Goal: Information Seeking & Learning: Learn about a topic

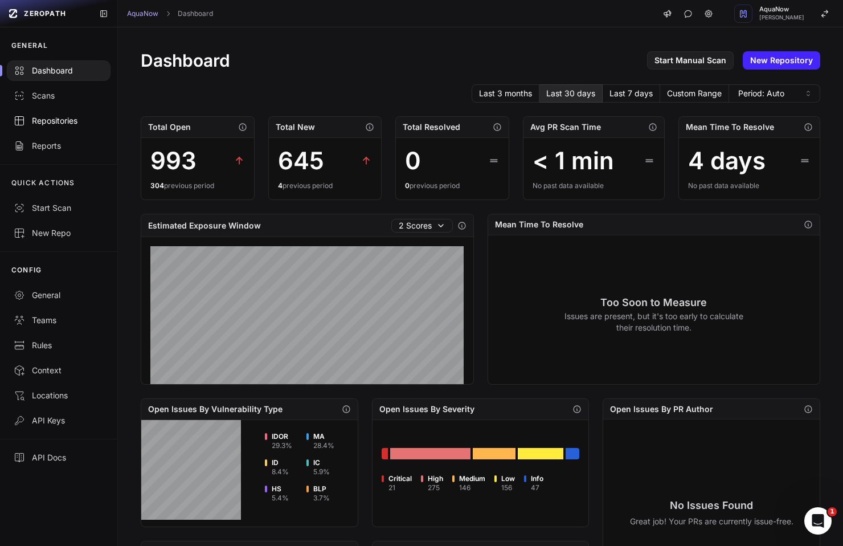
click at [59, 117] on div "Repositories" at bounding box center [59, 120] width 90 height 11
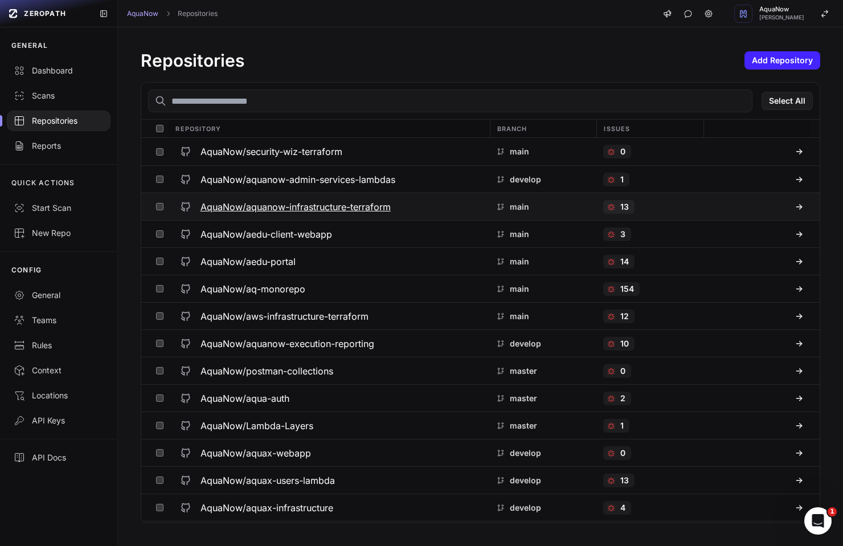
click at [302, 211] on h3 "AquaNow/aquanow-infrastructure-terraform" at bounding box center [296, 207] width 190 height 14
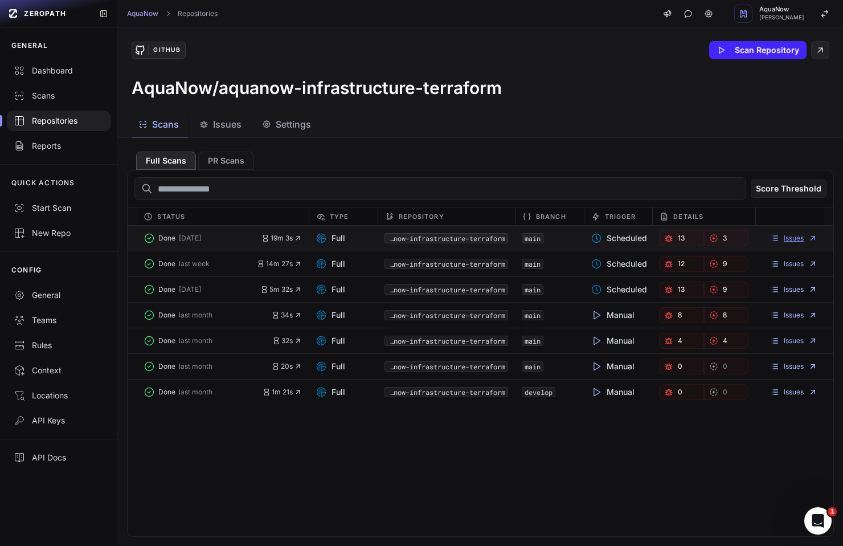
click at [792, 239] on link "Issues" at bounding box center [793, 238] width 47 height 9
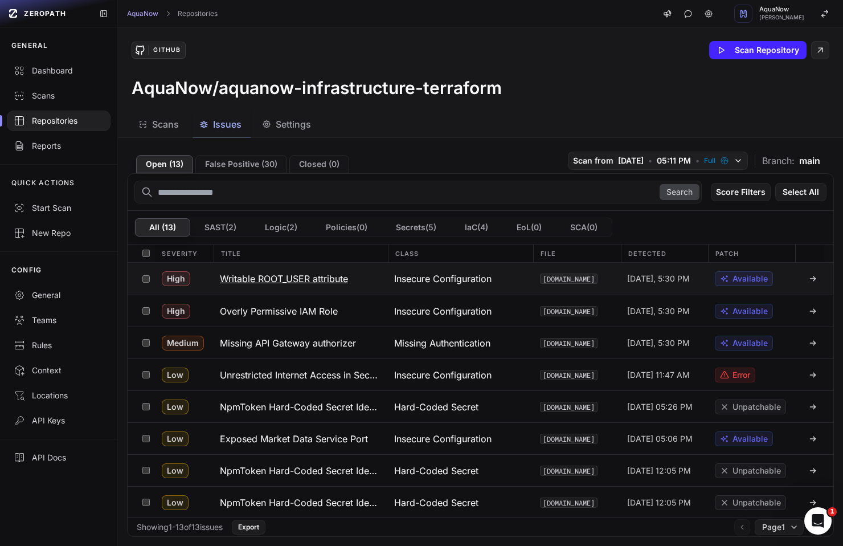
click at [504, 281] on div "Insecure Configuration" at bounding box center [460, 279] width 146 height 32
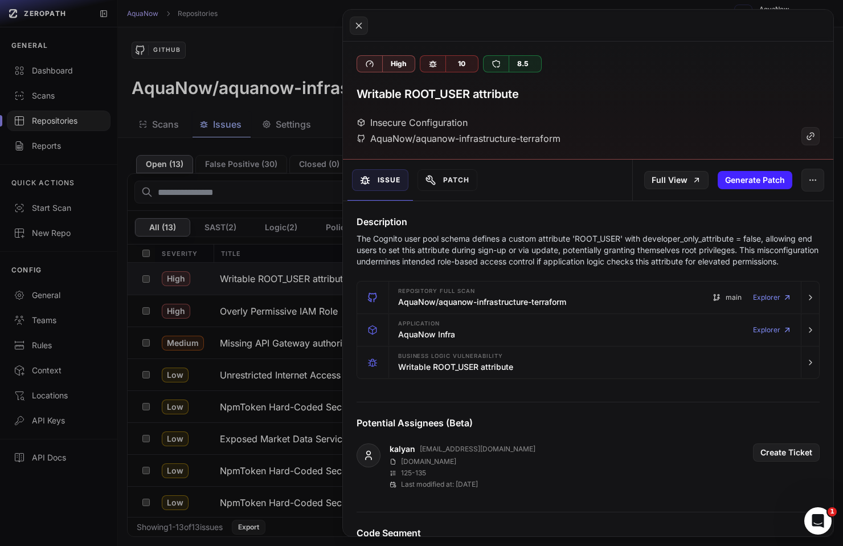
scroll to position [24, 0]
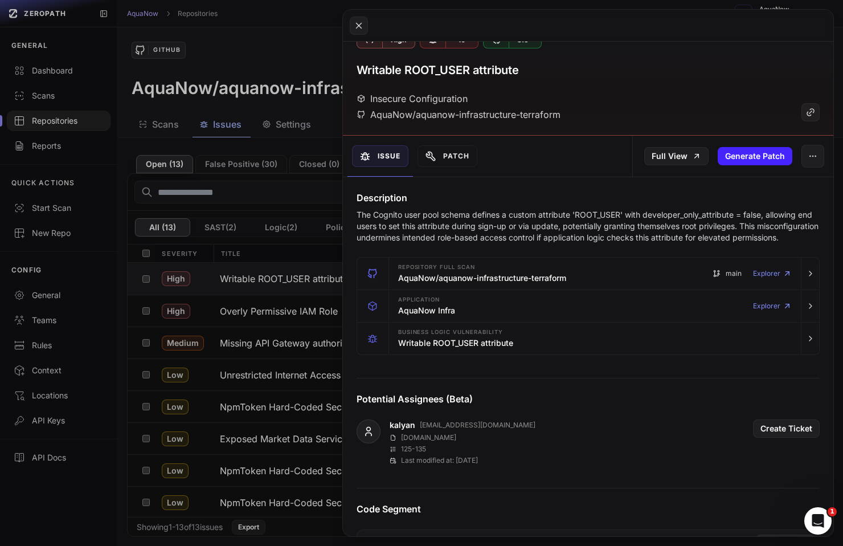
click at [246, 121] on button at bounding box center [421, 273] width 843 height 546
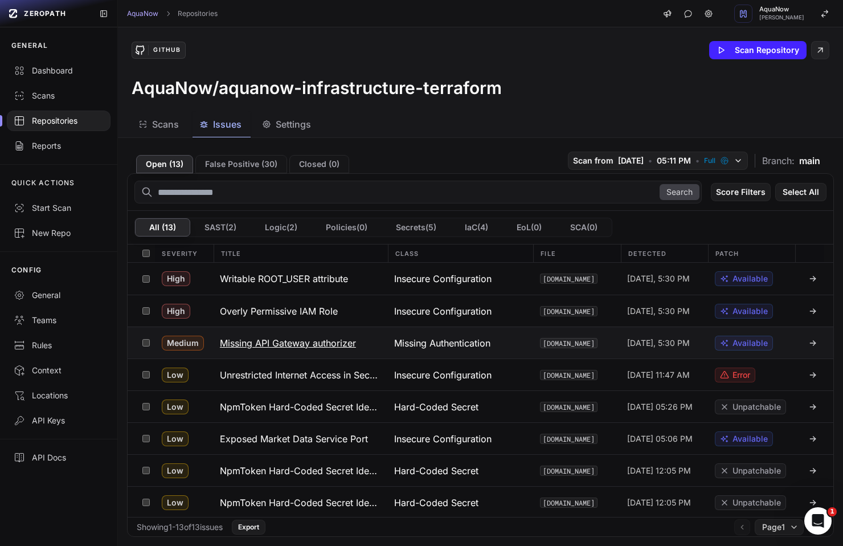
click at [305, 355] on button "Missing API Gateway authorizer" at bounding box center [300, 342] width 175 height 31
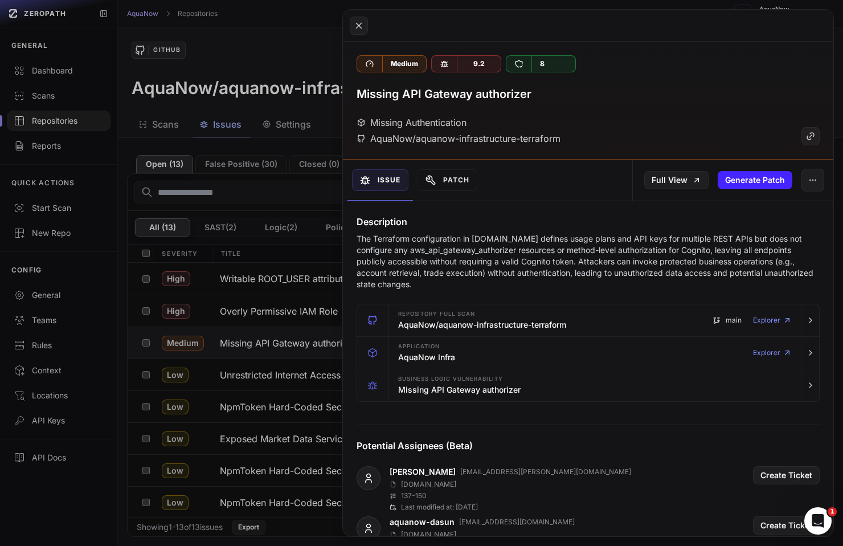
click at [307, 72] on button at bounding box center [421, 273] width 843 height 546
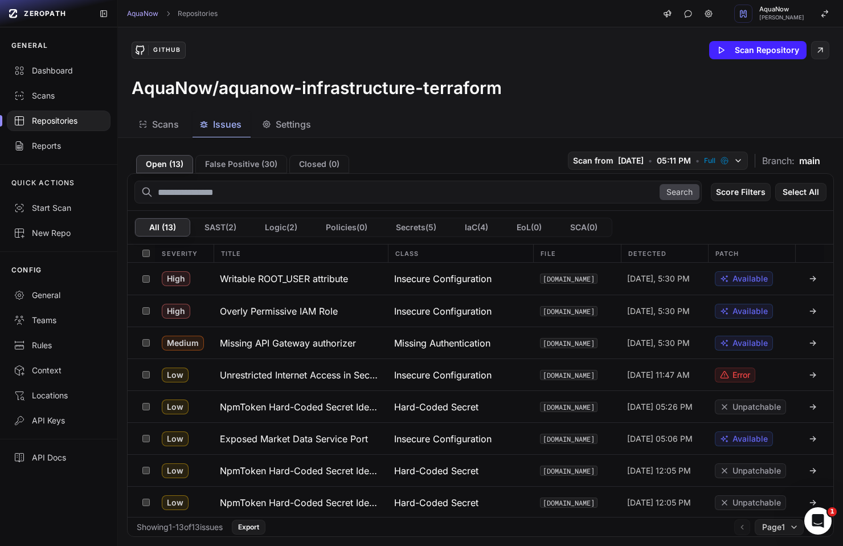
click at [60, 117] on div "Repositories" at bounding box center [59, 120] width 90 height 11
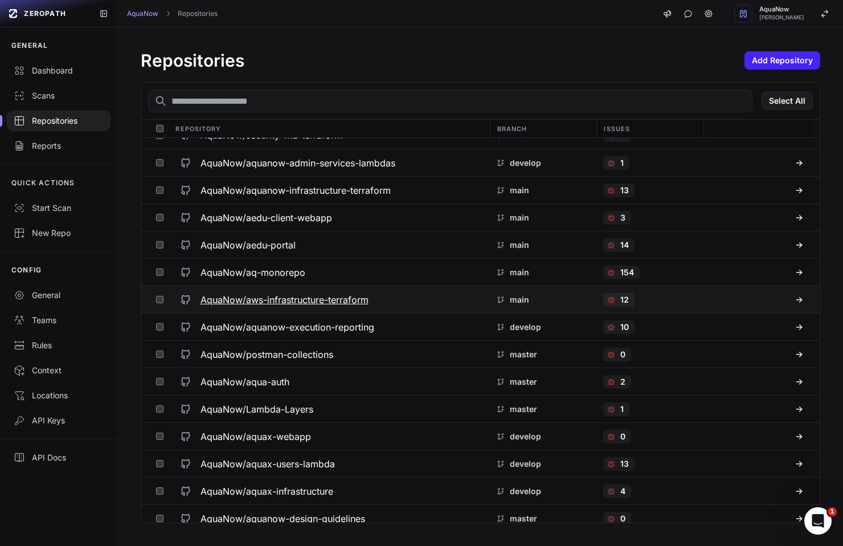
scroll to position [22, 0]
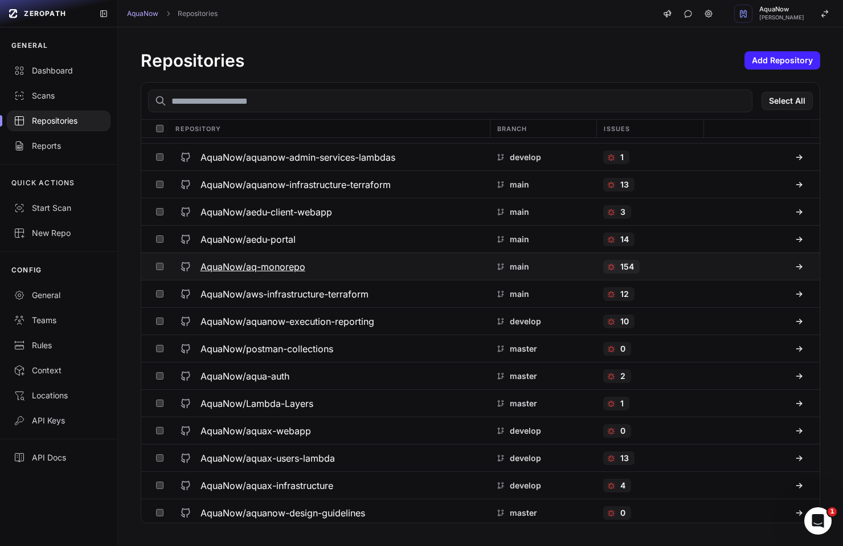
click at [287, 272] on h3 "AquaNow/aq-monorepo" at bounding box center [253, 267] width 105 height 14
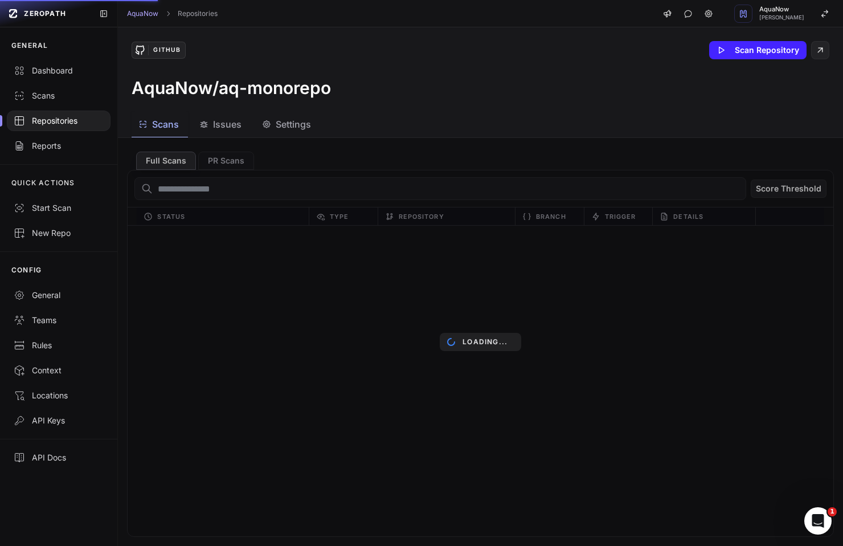
click at [222, 126] on span "Issues" at bounding box center [227, 124] width 28 height 14
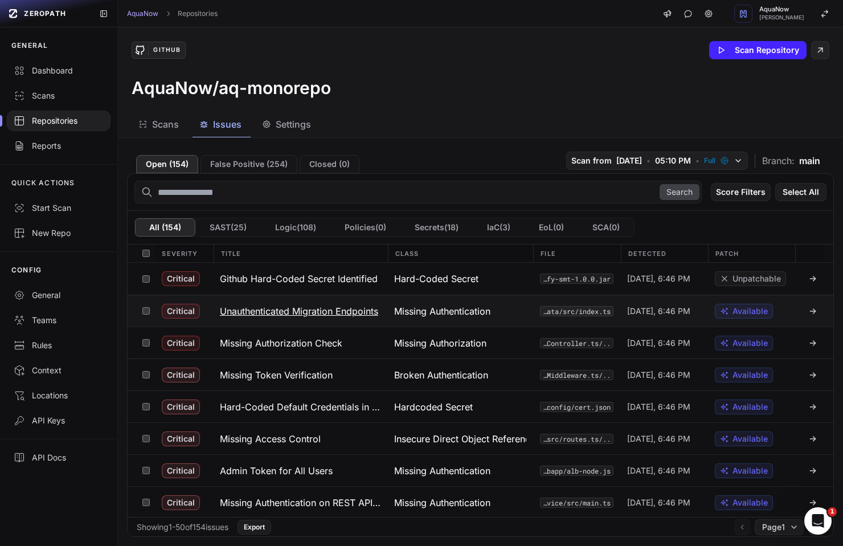
click at [429, 320] on div "Missing Authentication" at bounding box center [460, 310] width 146 height 31
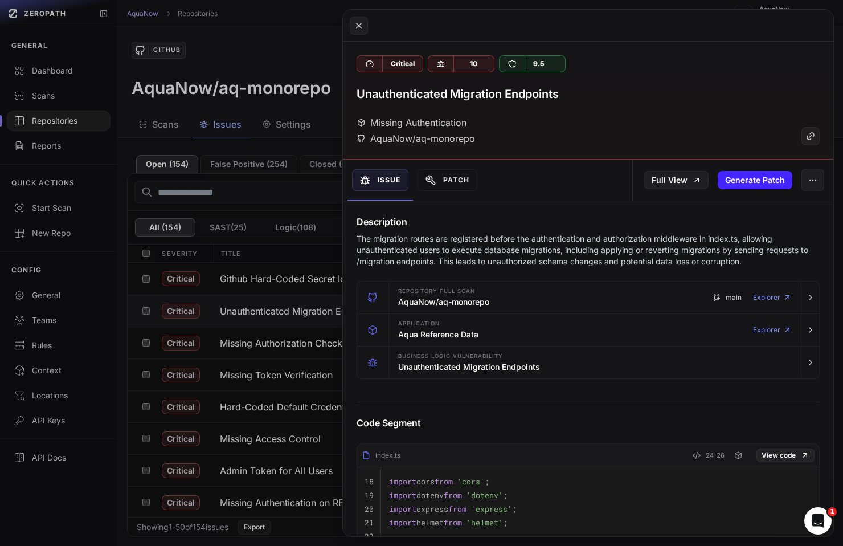
click at [300, 277] on button at bounding box center [421, 273] width 843 height 546
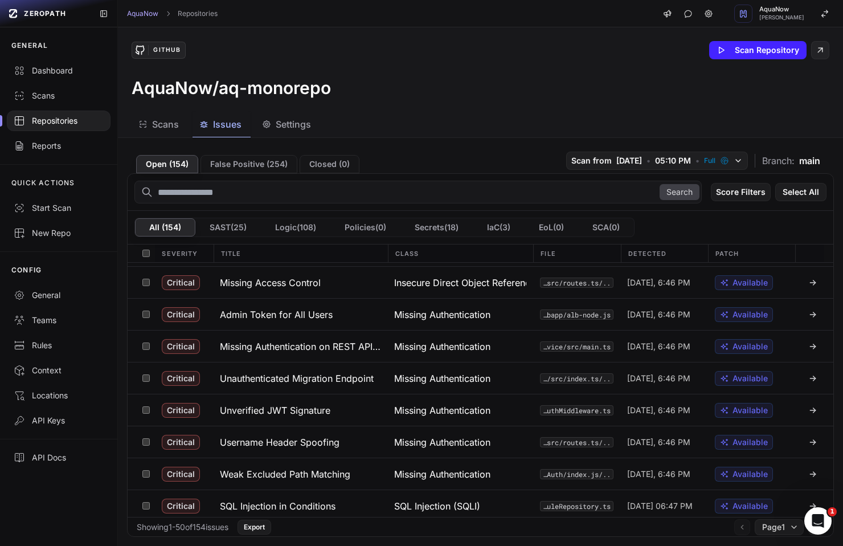
scroll to position [243, 0]
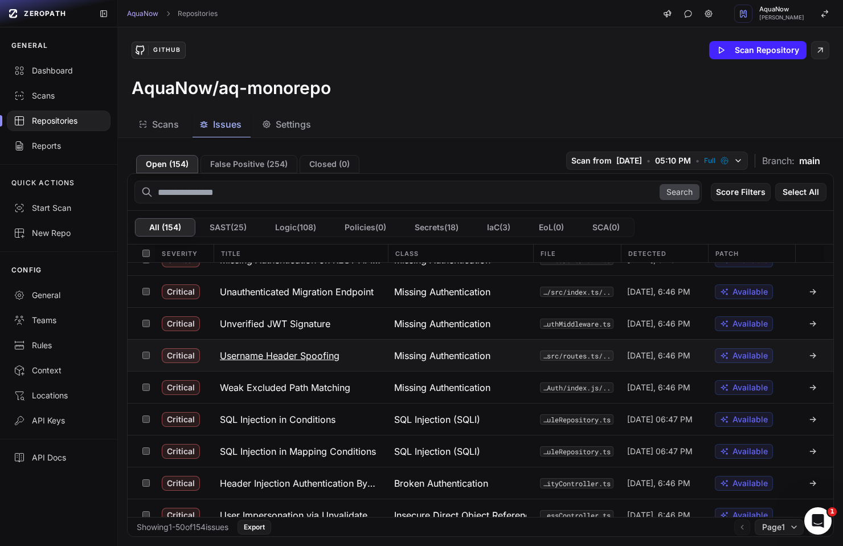
click at [365, 350] on button "Username Header Spoofing" at bounding box center [300, 355] width 175 height 31
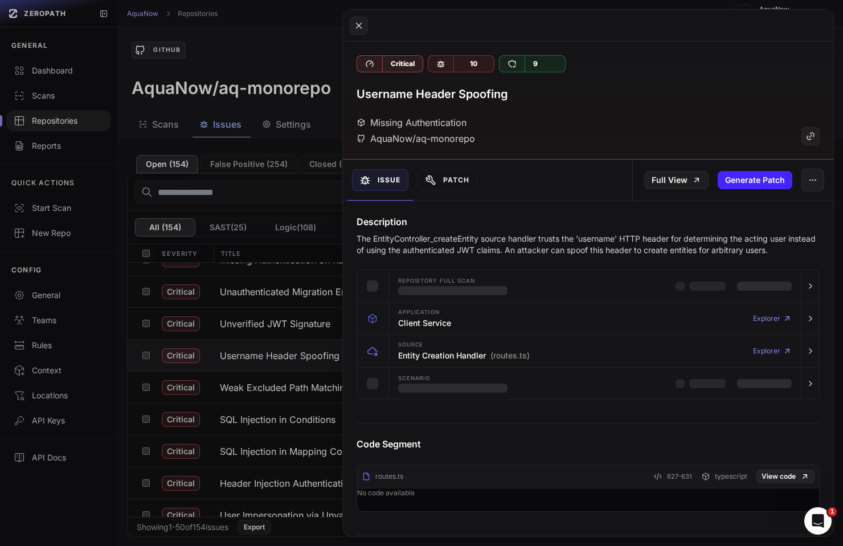
click at [264, 381] on button at bounding box center [421, 273] width 843 height 546
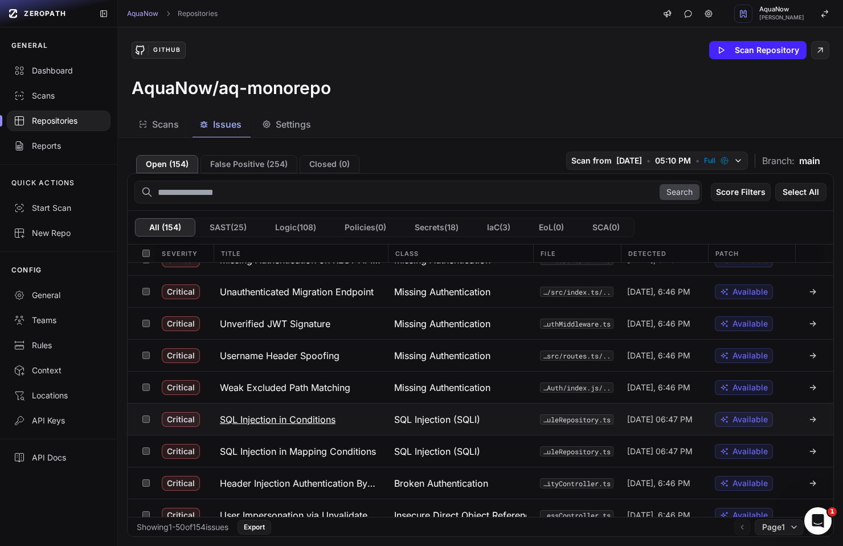
click at [261, 404] on button "SQL Injection in Conditions" at bounding box center [300, 418] width 175 height 31
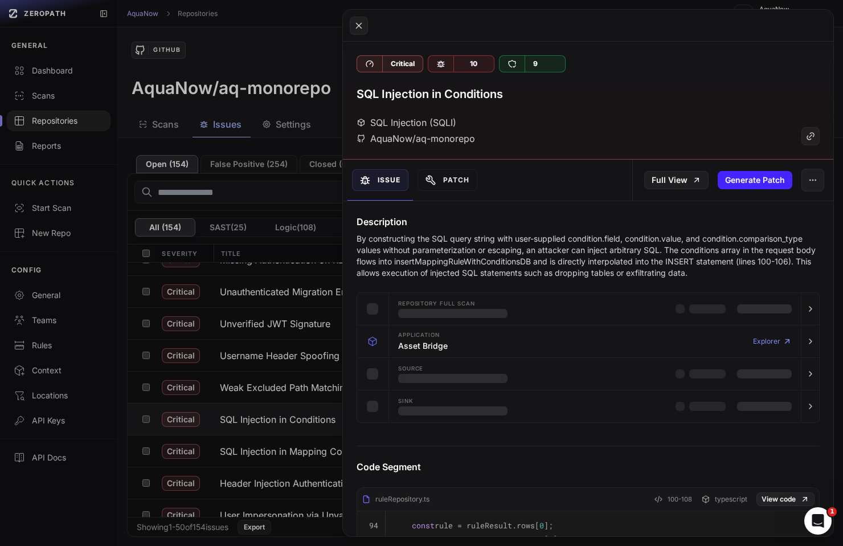
click at [261, 408] on button at bounding box center [421, 273] width 843 height 546
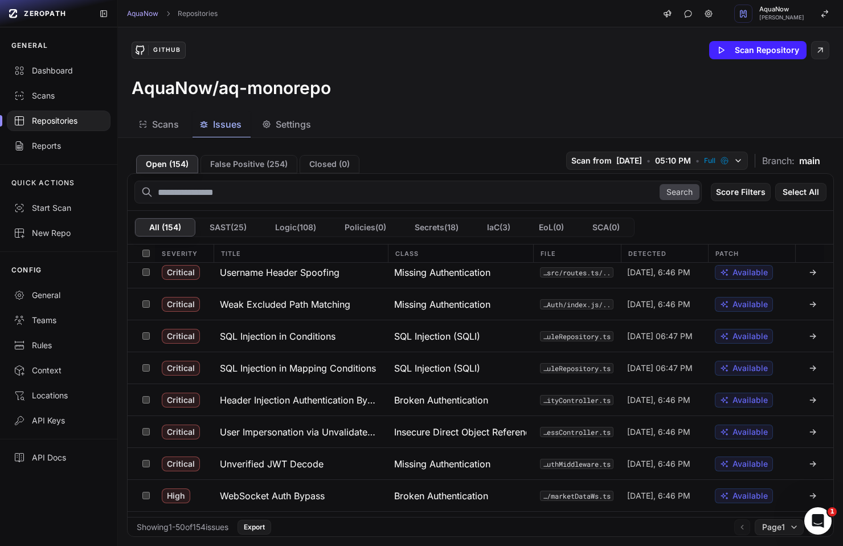
scroll to position [344, 0]
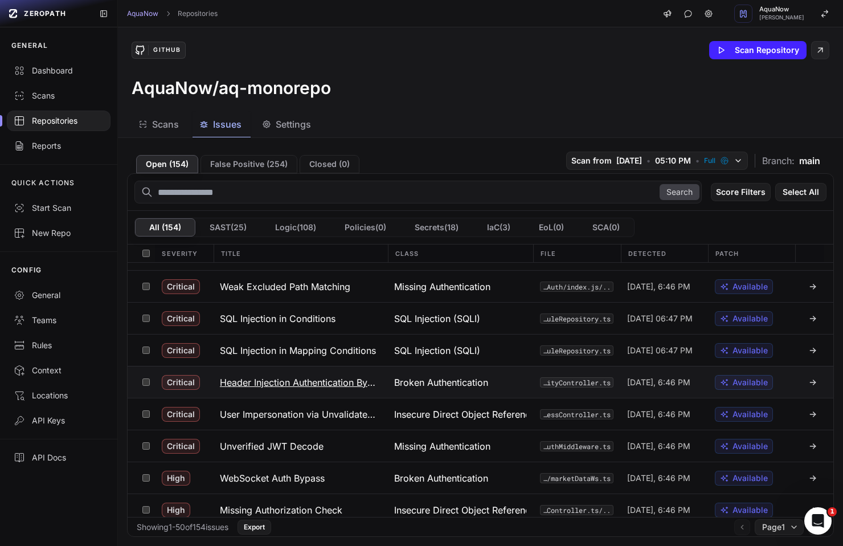
click at [273, 373] on button "Header Injection Authentication Bypass" at bounding box center [300, 381] width 175 height 31
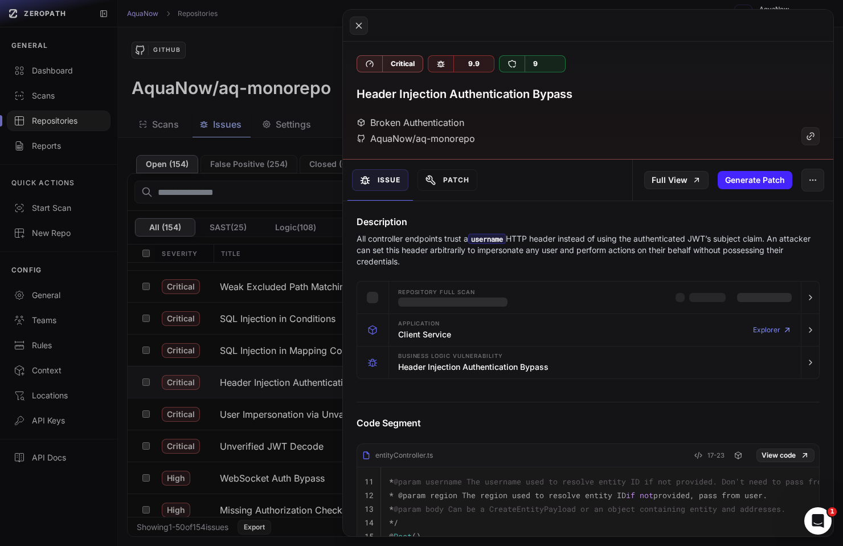
click at [270, 390] on button at bounding box center [421, 273] width 843 height 546
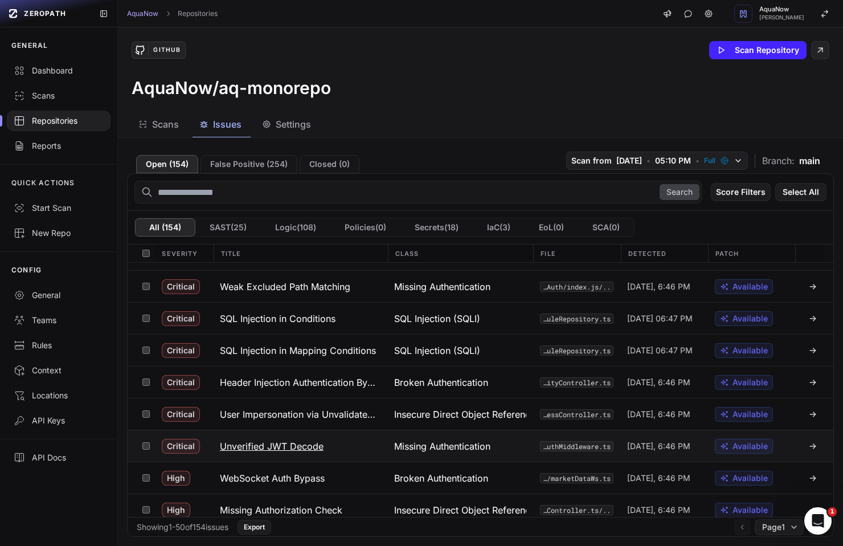
click at [276, 439] on h3 "Unverified JWT Decode" at bounding box center [272, 446] width 104 height 14
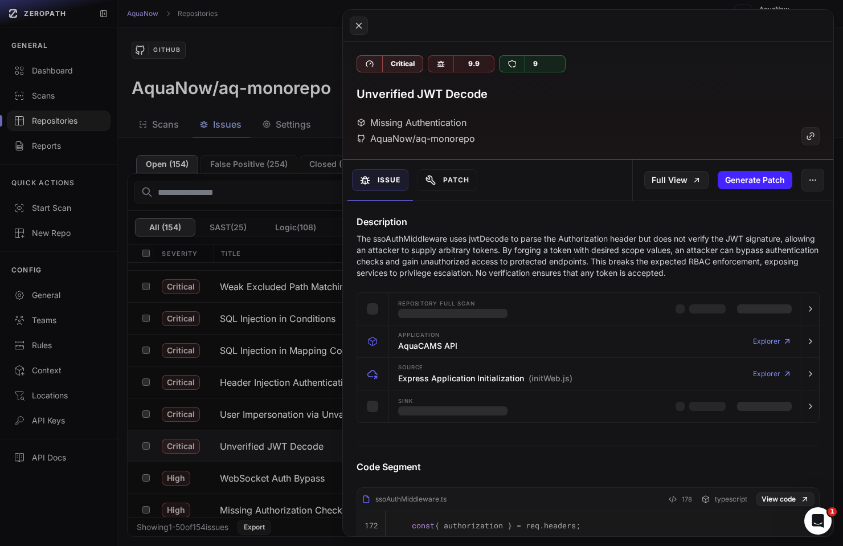
click at [276, 425] on button at bounding box center [421, 273] width 843 height 546
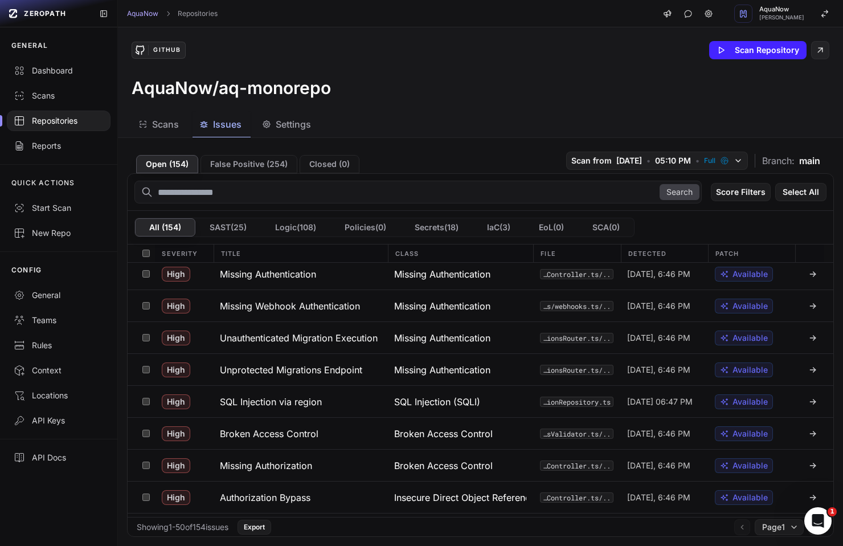
scroll to position [981, 0]
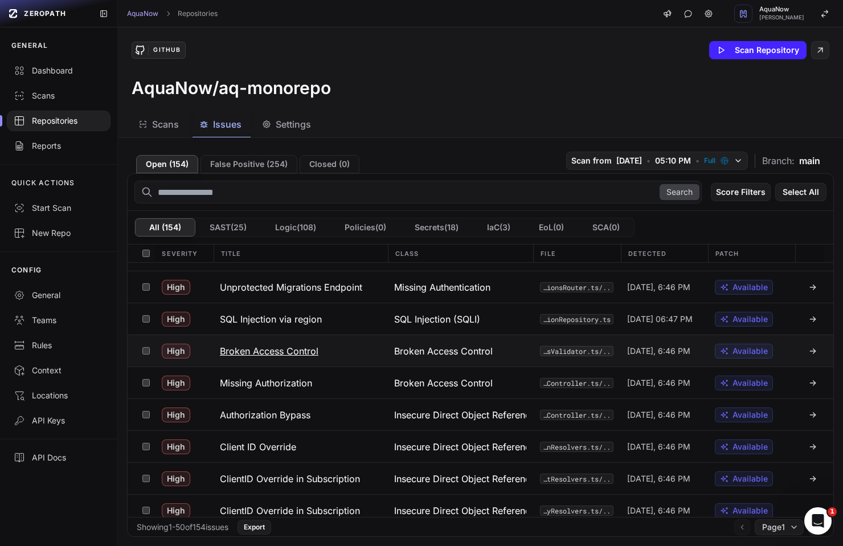
click at [279, 350] on h3 "Broken Access Control" at bounding box center [269, 351] width 99 height 14
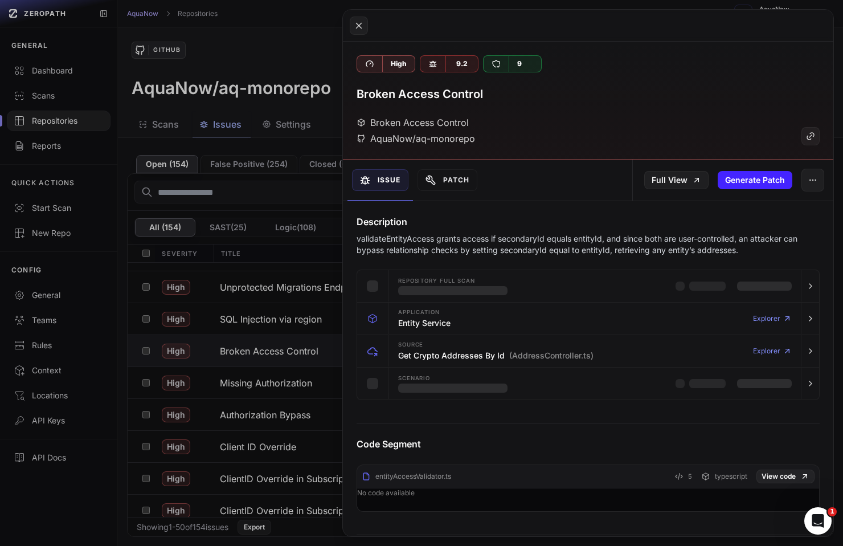
click at [277, 359] on button at bounding box center [421, 273] width 843 height 546
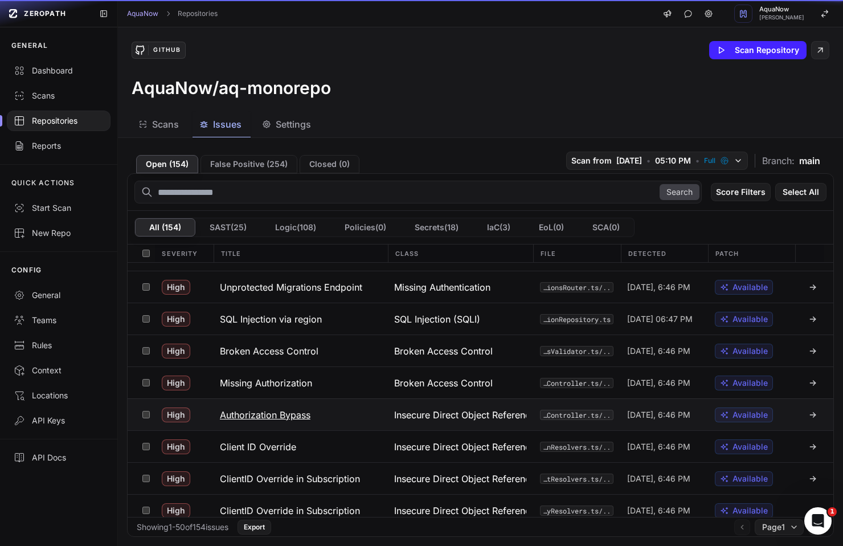
click at [277, 410] on h3 "Authorization Bypass" at bounding box center [265, 415] width 91 height 14
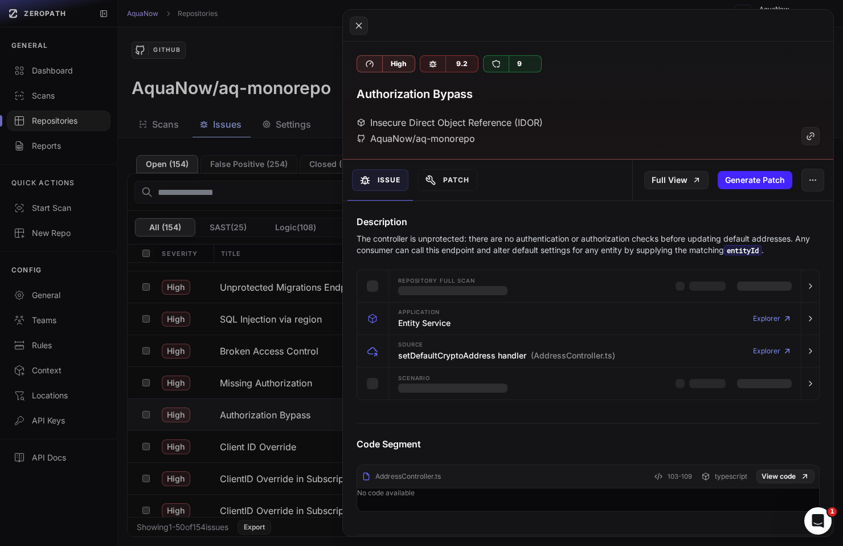
click at [271, 393] on button at bounding box center [421, 273] width 843 height 546
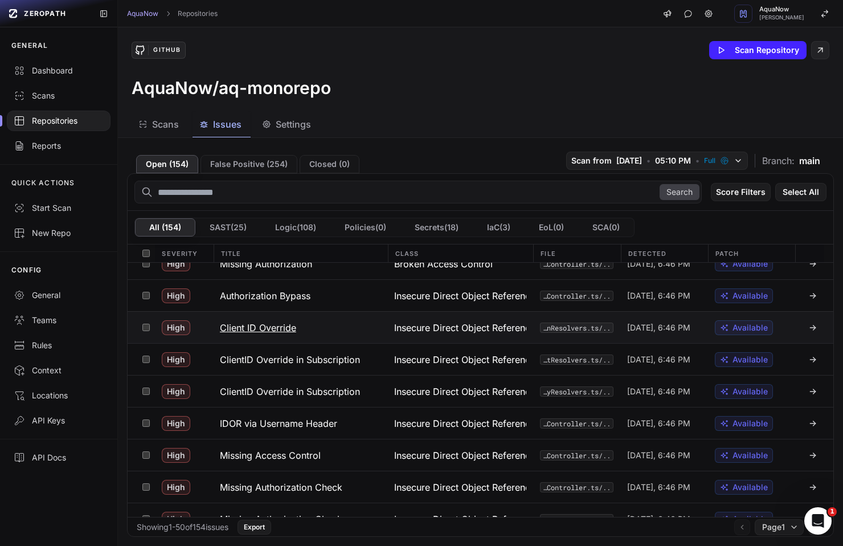
scroll to position [1341, 0]
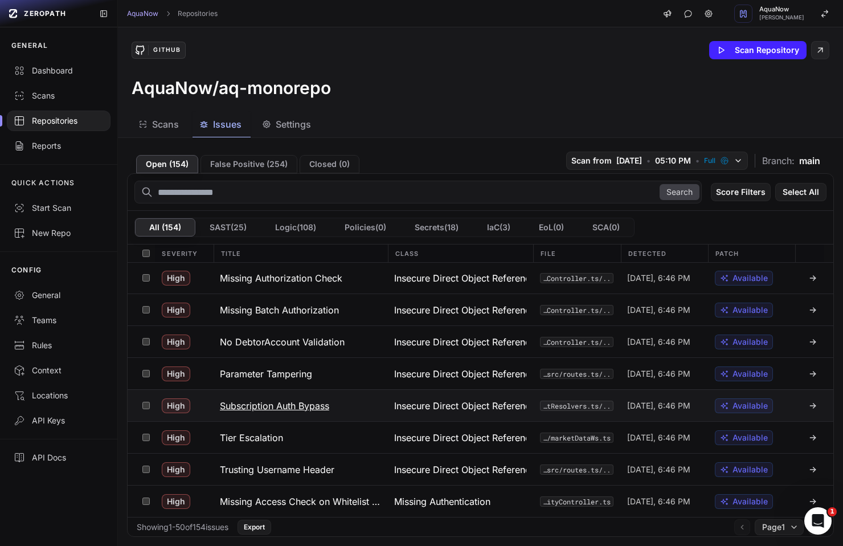
click at [281, 390] on button "Subscription Auth Bypass" at bounding box center [300, 405] width 175 height 31
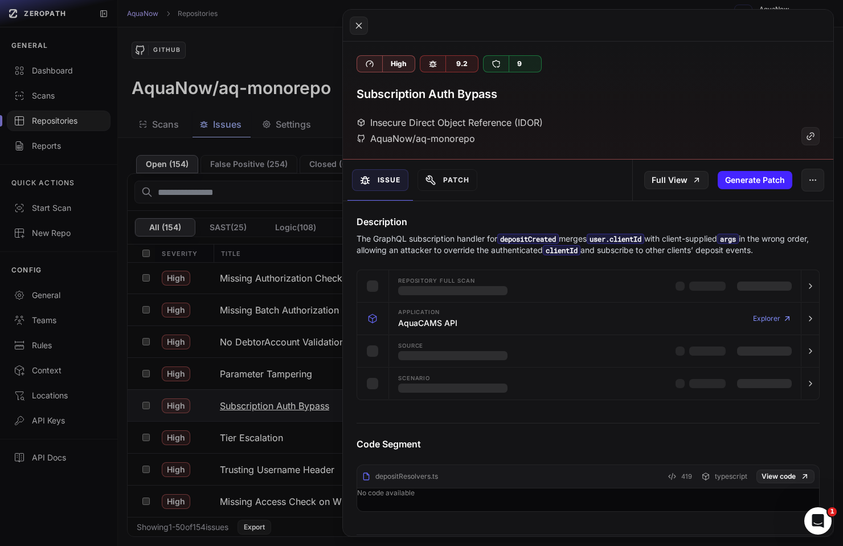
click at [281, 390] on button at bounding box center [421, 273] width 843 height 546
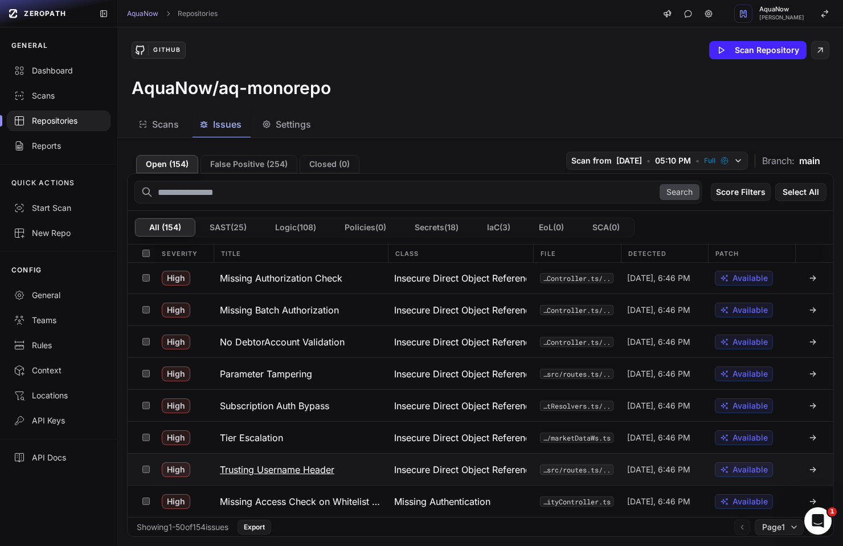
click at [304, 455] on button "Trusting Username Header" at bounding box center [300, 468] width 175 height 31
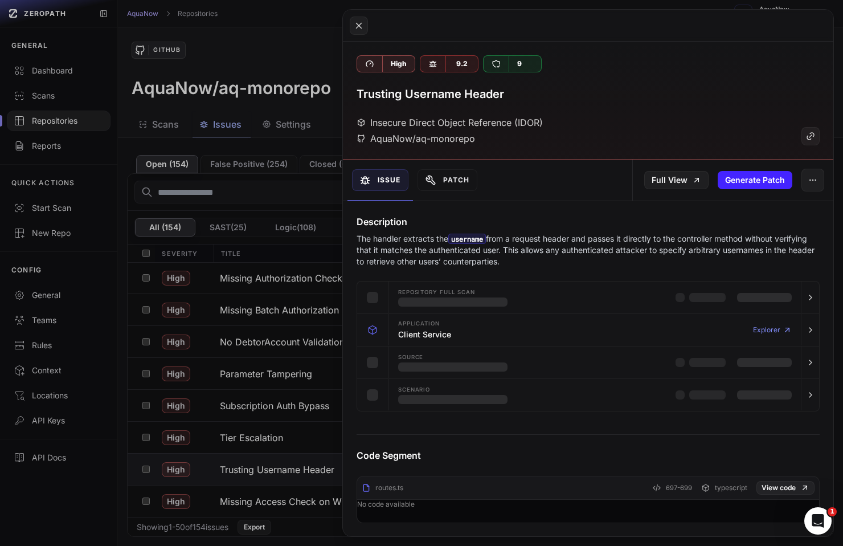
click at [304, 409] on button at bounding box center [421, 273] width 843 height 546
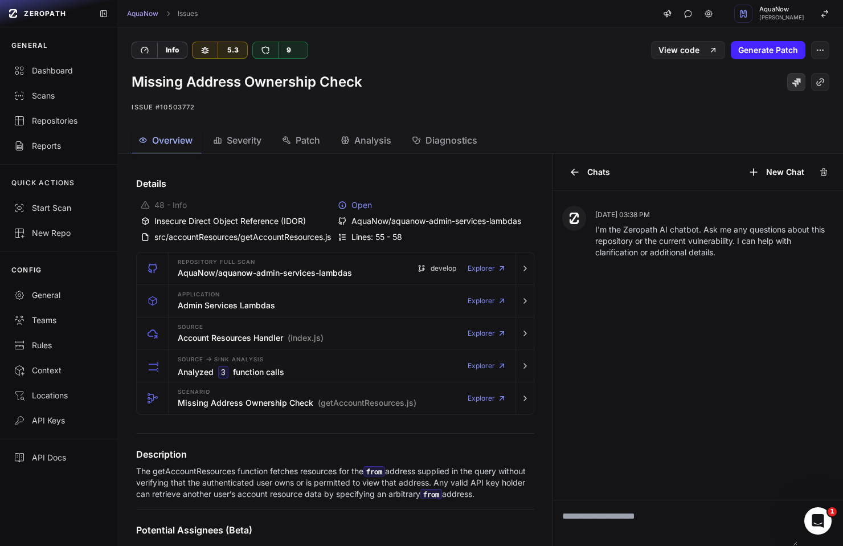
click at [794, 78] on icon at bounding box center [796, 82] width 9 height 9
